Goal: Find specific page/section: Find specific page/section

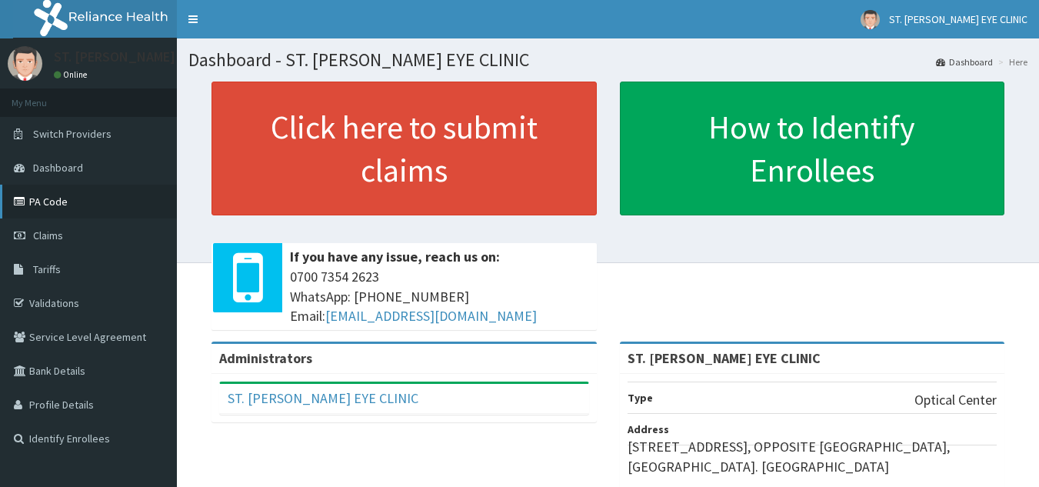
click at [69, 202] on link "PA Code" at bounding box center [88, 202] width 177 height 34
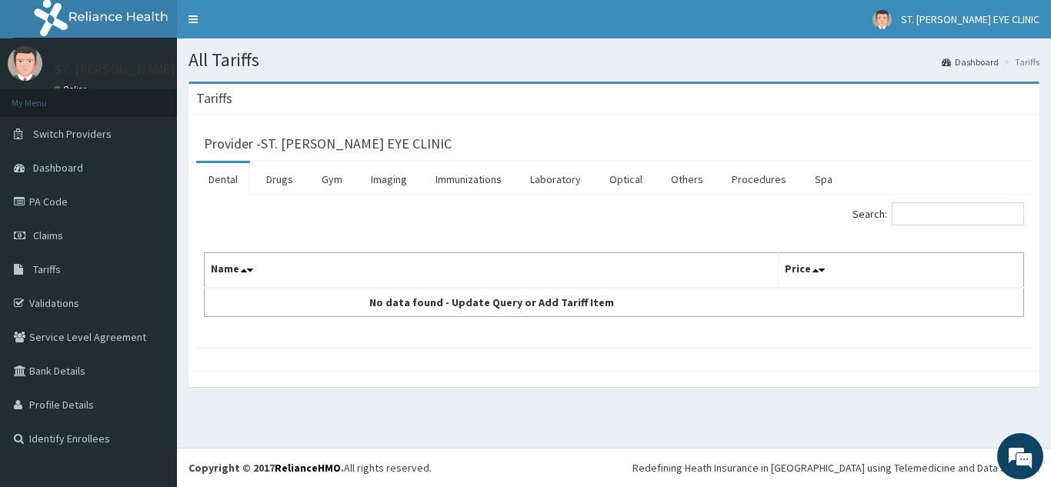
click at [225, 178] on link "Dental" at bounding box center [223, 179] width 54 height 32
click at [285, 182] on link "Drugs" at bounding box center [280, 179] width 52 height 32
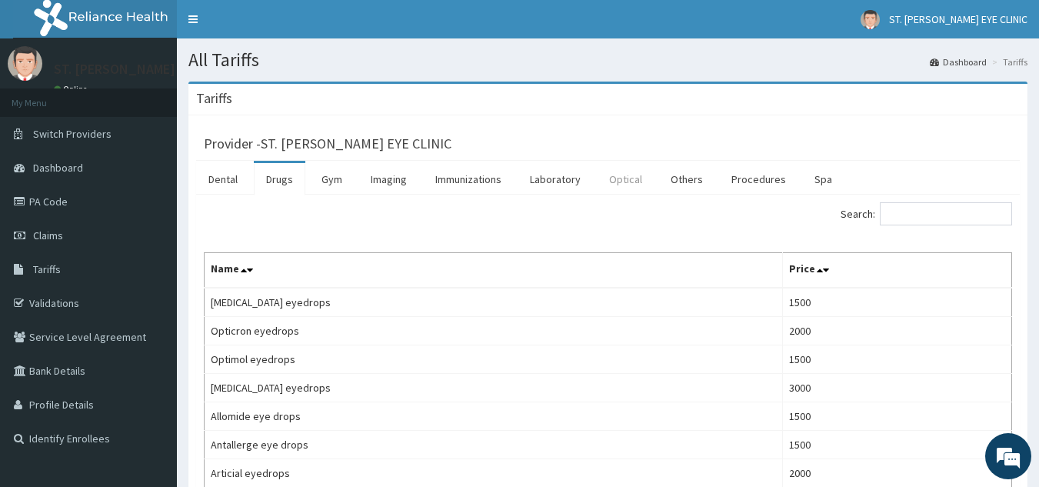
click at [636, 182] on link "Optical" at bounding box center [626, 179] width 58 height 32
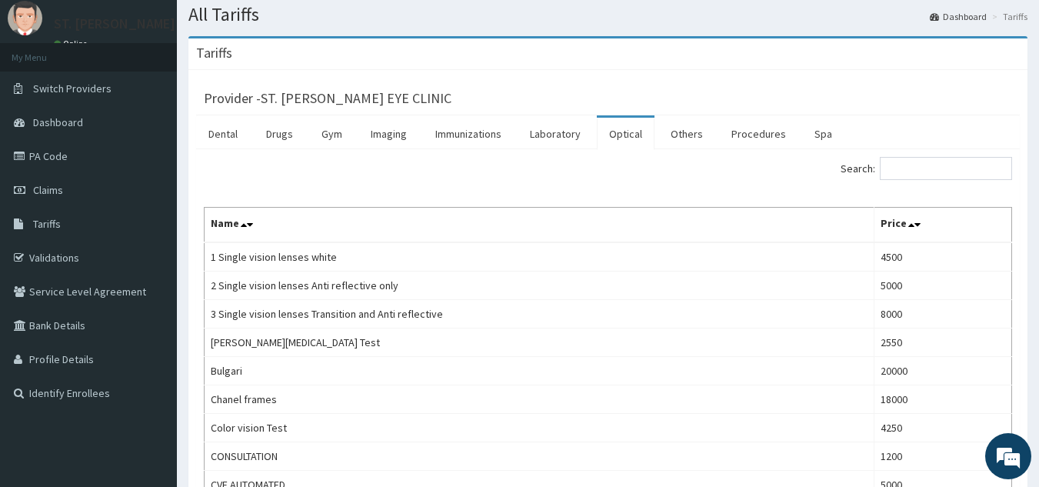
scroll to position [31, 0]
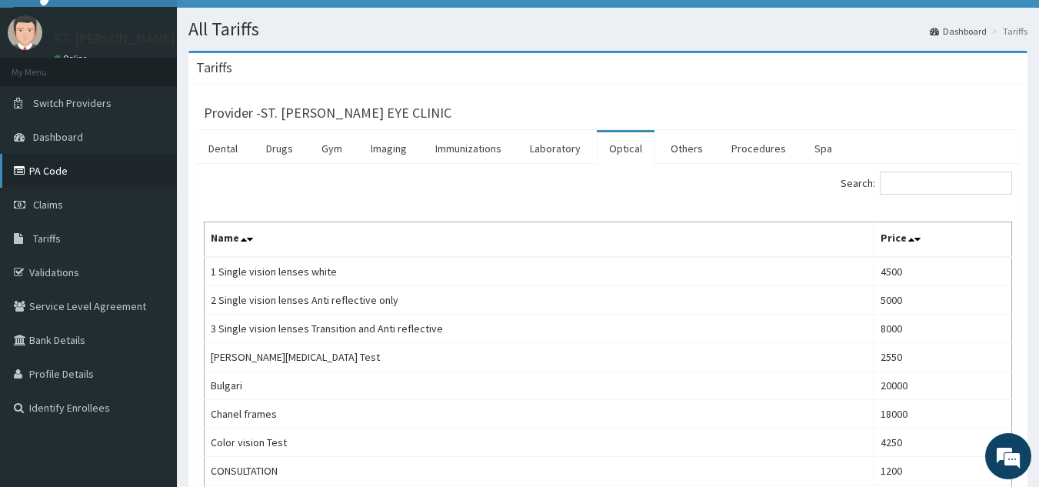
click at [70, 177] on link "PA Code" at bounding box center [88, 171] width 177 height 34
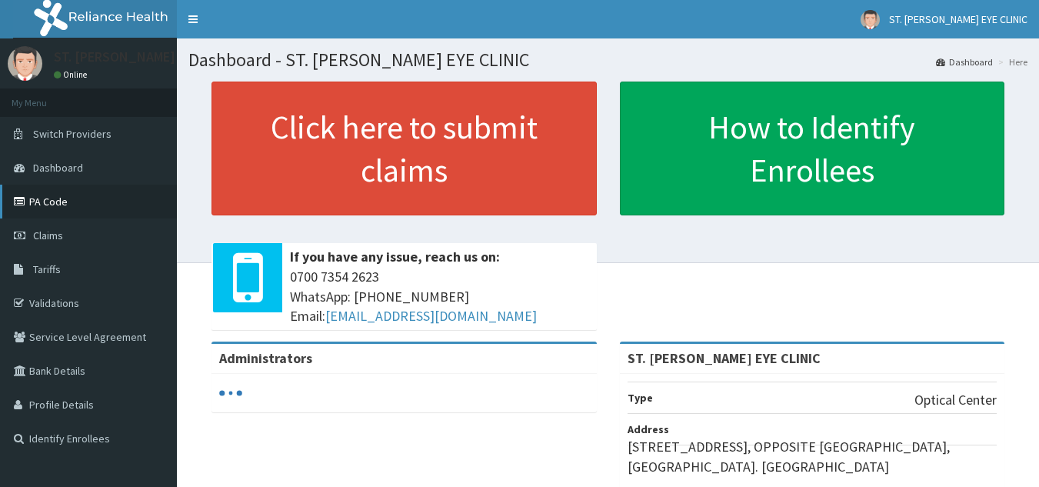
click at [65, 202] on link "PA Code" at bounding box center [88, 202] width 177 height 34
